Goal: Information Seeking & Learning: Learn about a topic

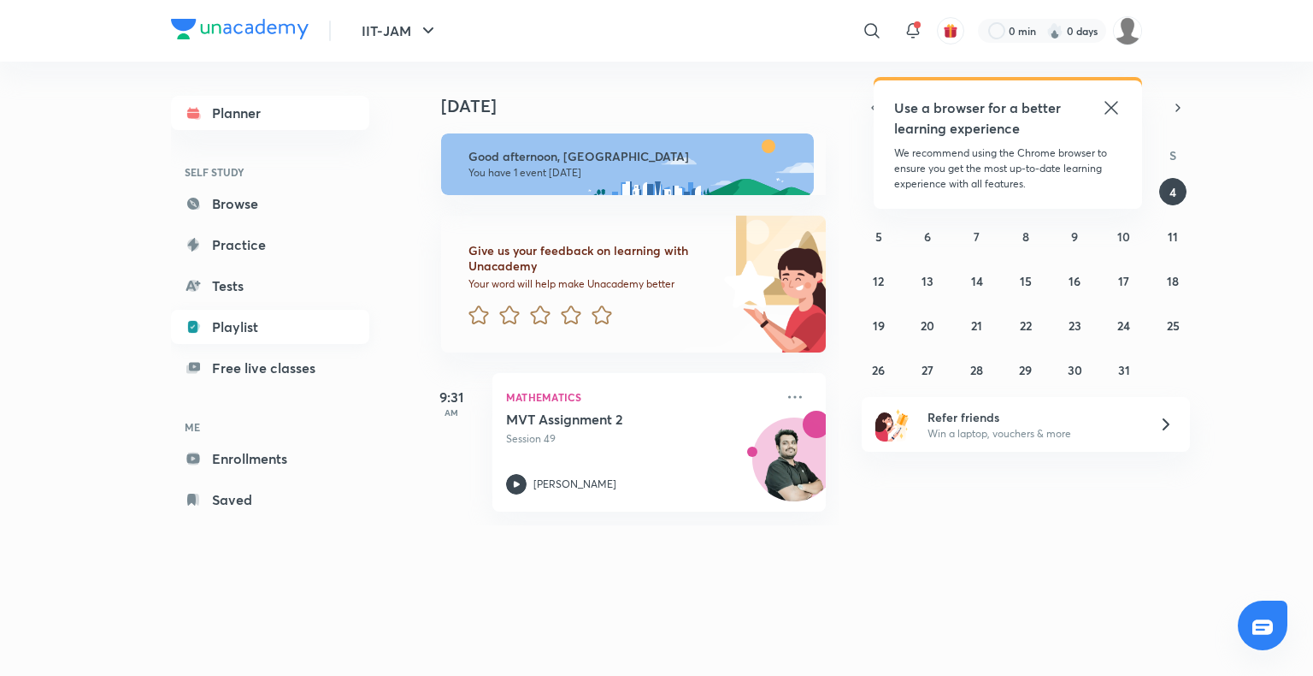
click at [253, 331] on link "Playlist" at bounding box center [270, 327] width 198 height 34
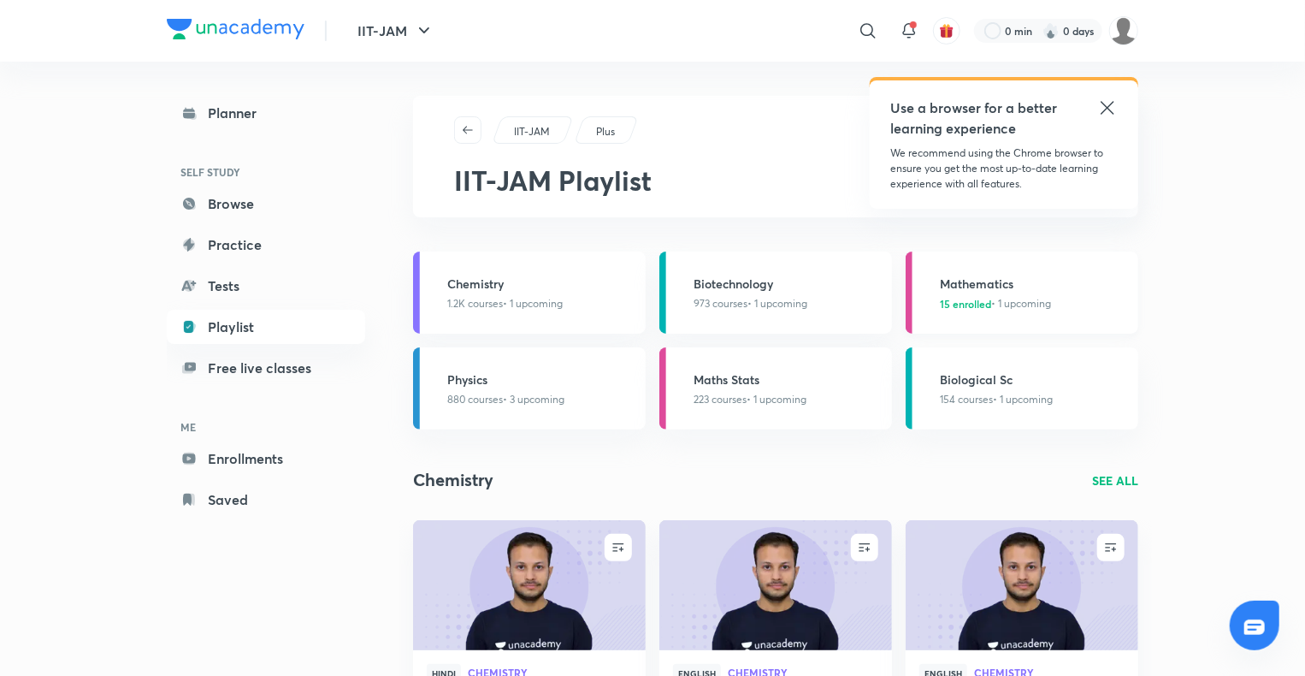
click at [947, 284] on h3 "Mathematics" at bounding box center [1034, 283] width 188 height 18
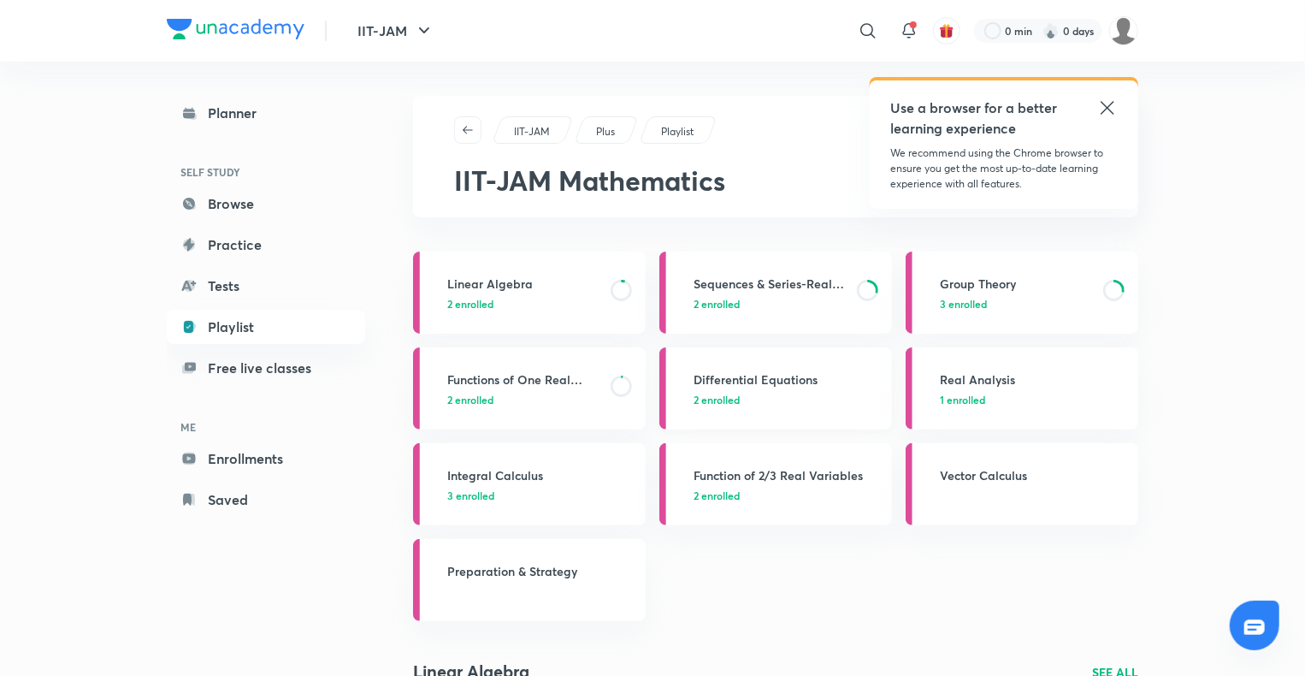
click at [701, 408] on link "Differential Equations 2 enrolled" at bounding box center [775, 388] width 233 height 82
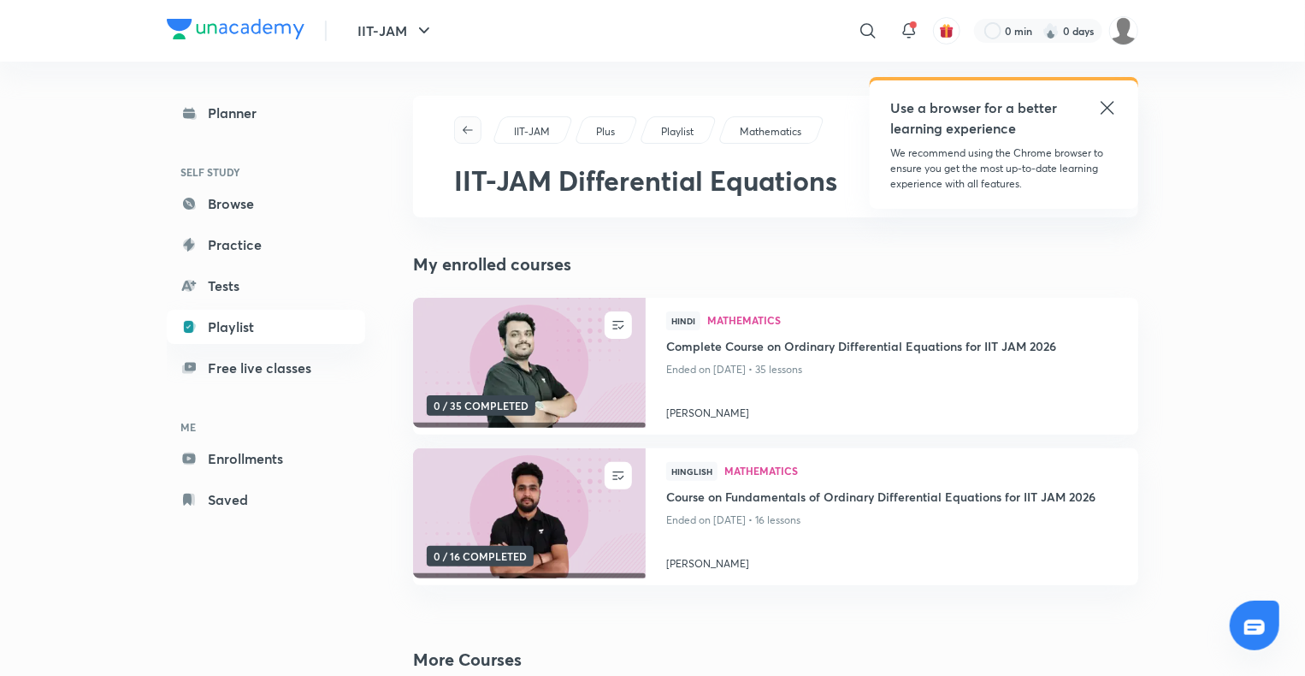
click at [463, 138] on button "button" at bounding box center [467, 129] width 27 height 27
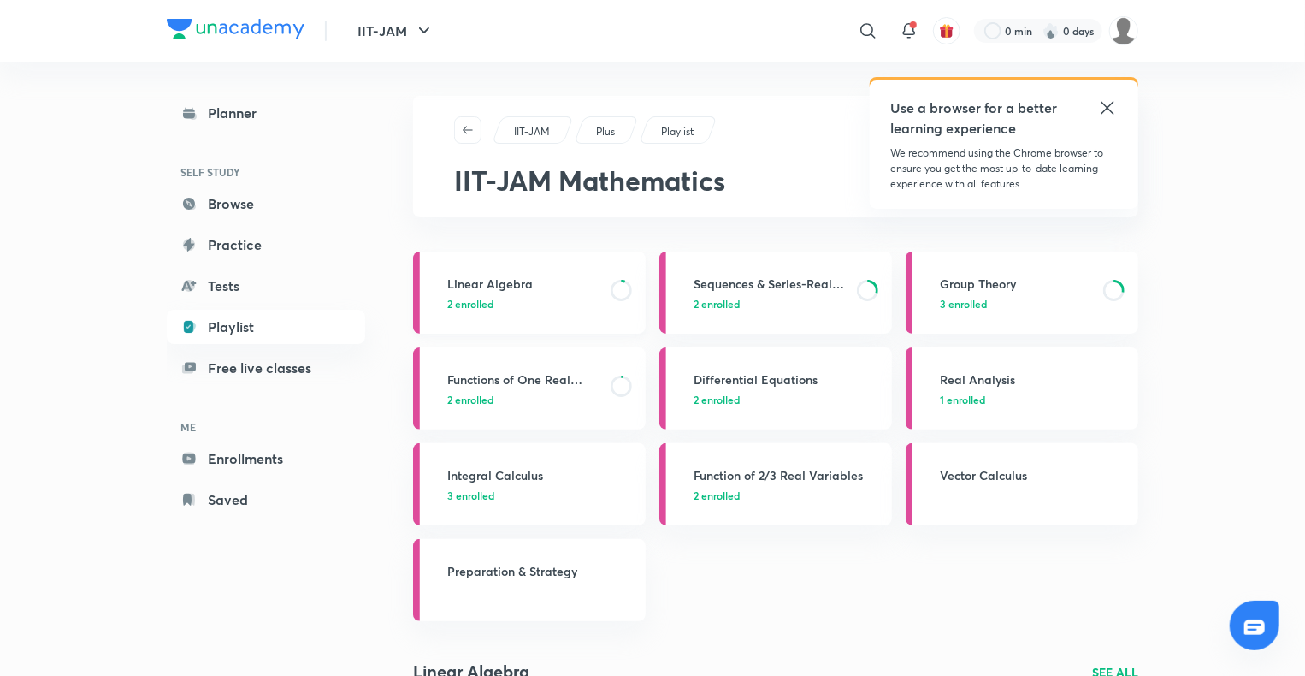
click at [514, 303] on p "2 enrolled" at bounding box center [523, 303] width 153 height 15
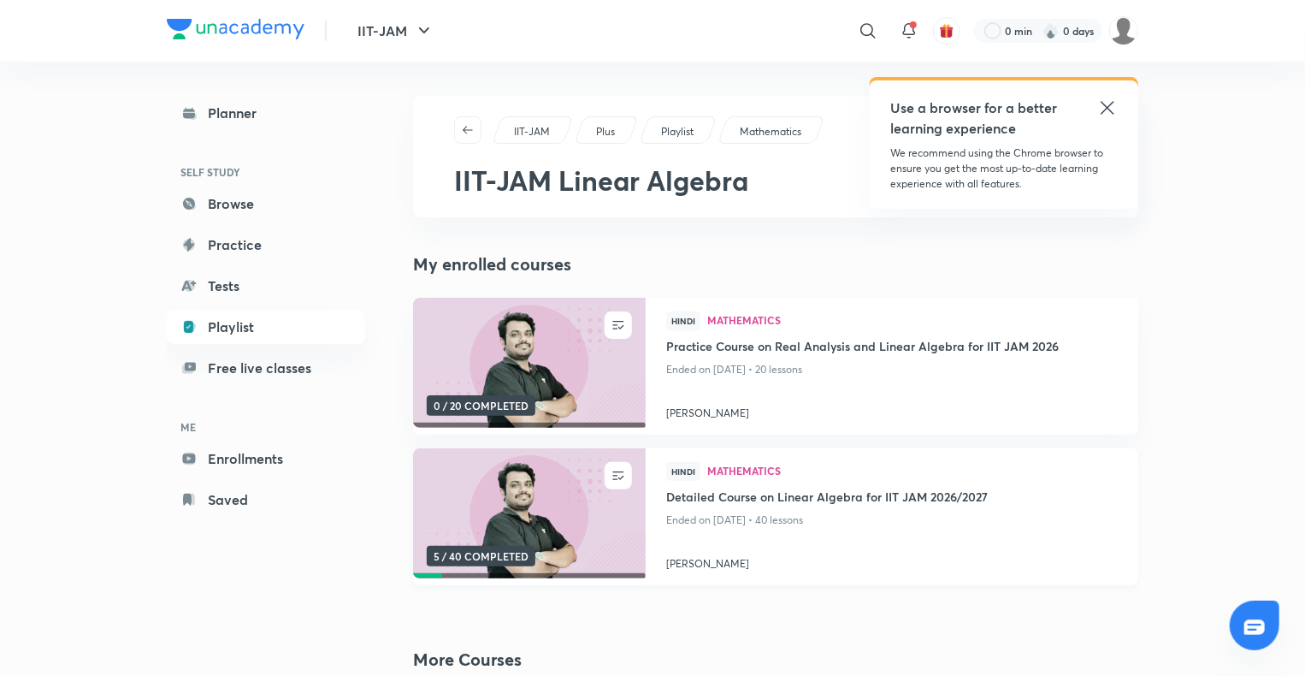
click at [579, 560] on img at bounding box center [528, 513] width 237 height 133
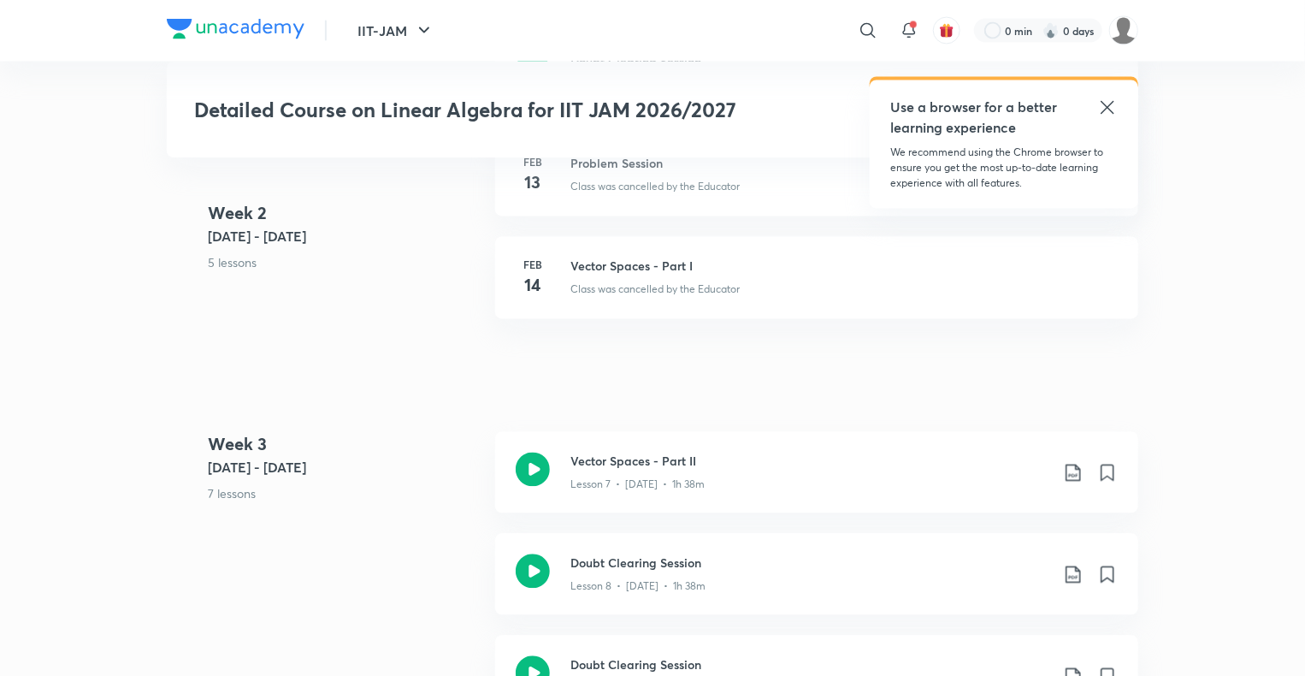
scroll to position [1675, 0]
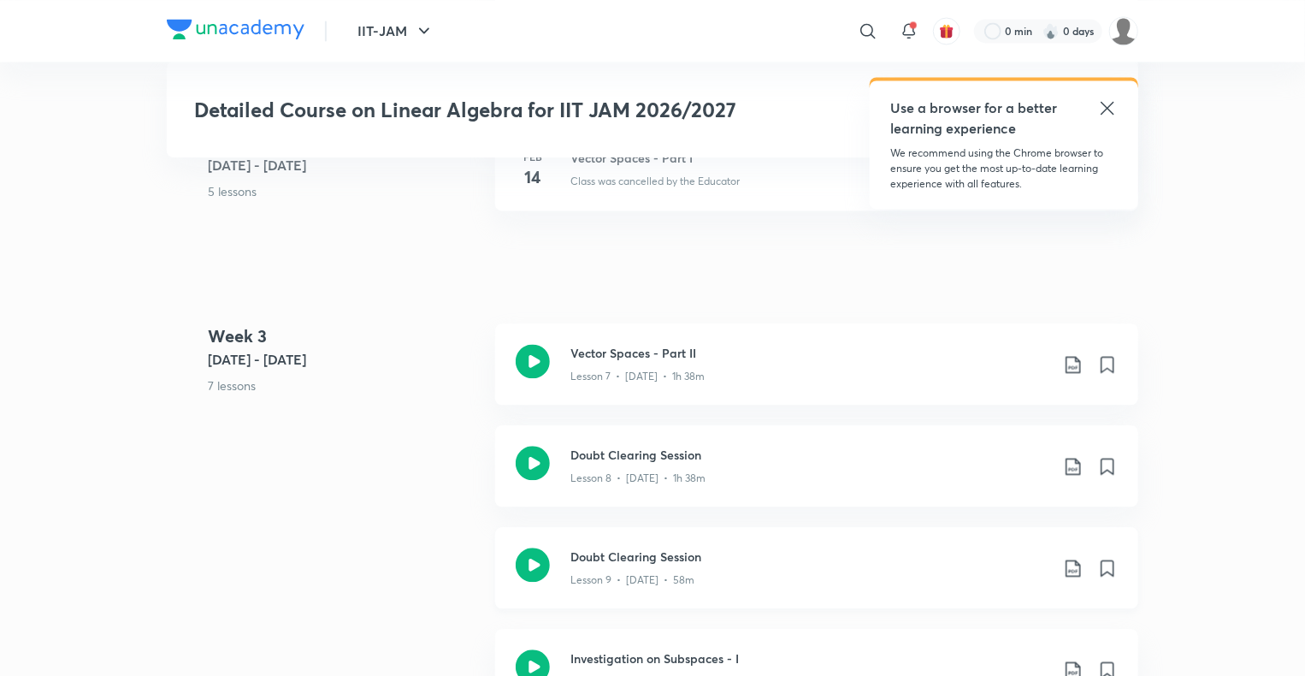
click at [535, 557] on icon at bounding box center [533, 564] width 34 height 34
